Goal: Information Seeking & Learning: Learn about a topic

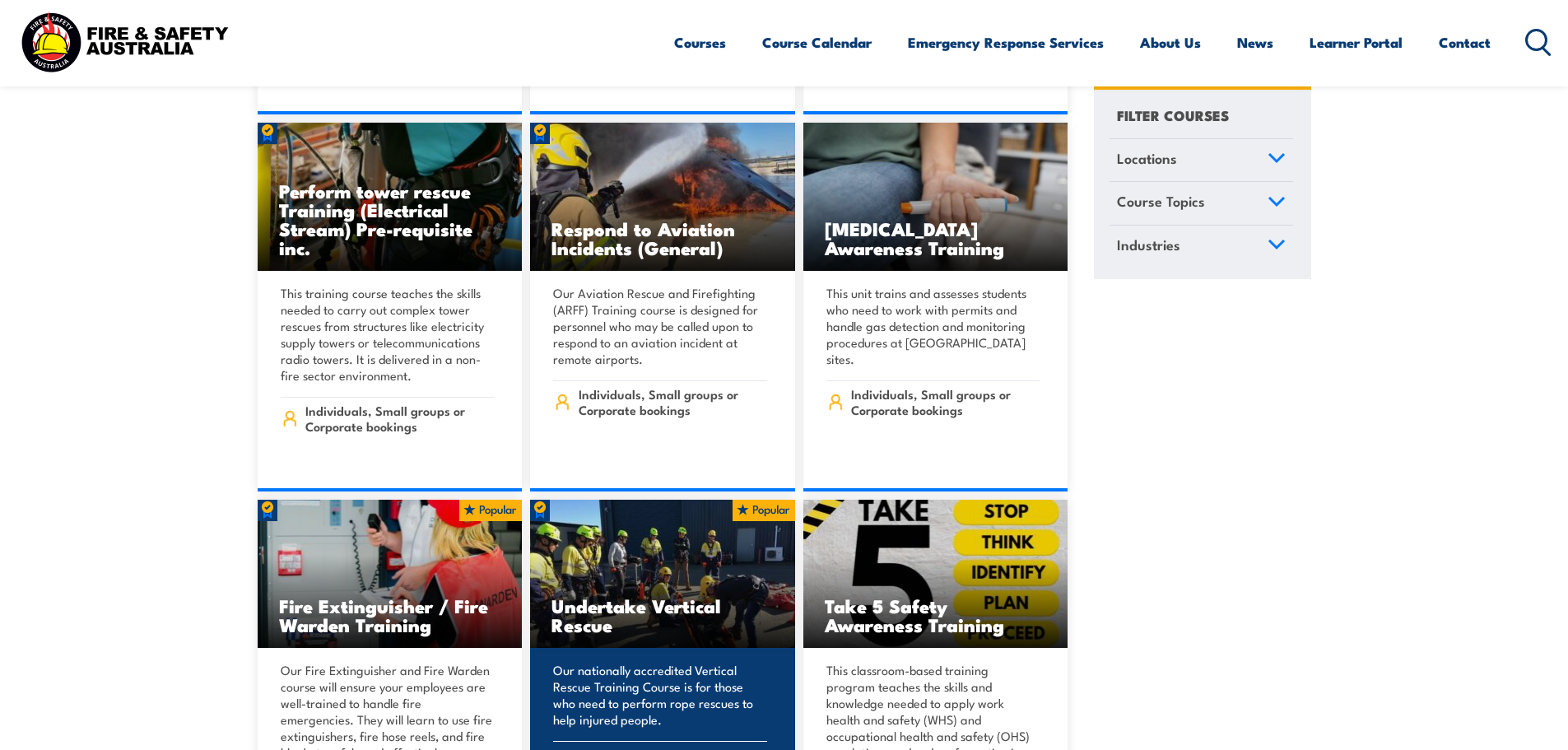
scroll to position [4775, 0]
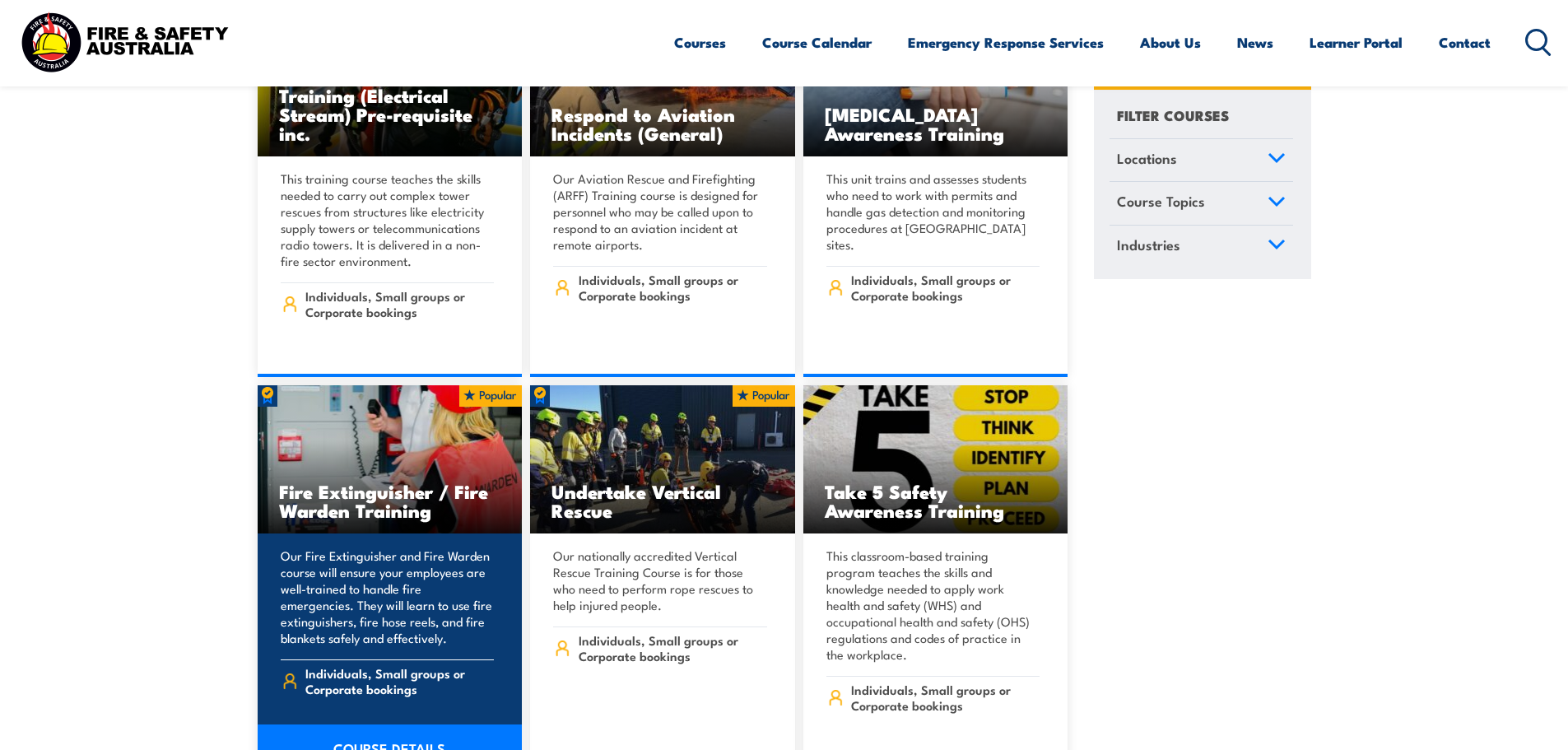
click at [389, 485] on h3 "Fire Extinguisher / Fire Warden Training" at bounding box center [390, 500] width 223 height 38
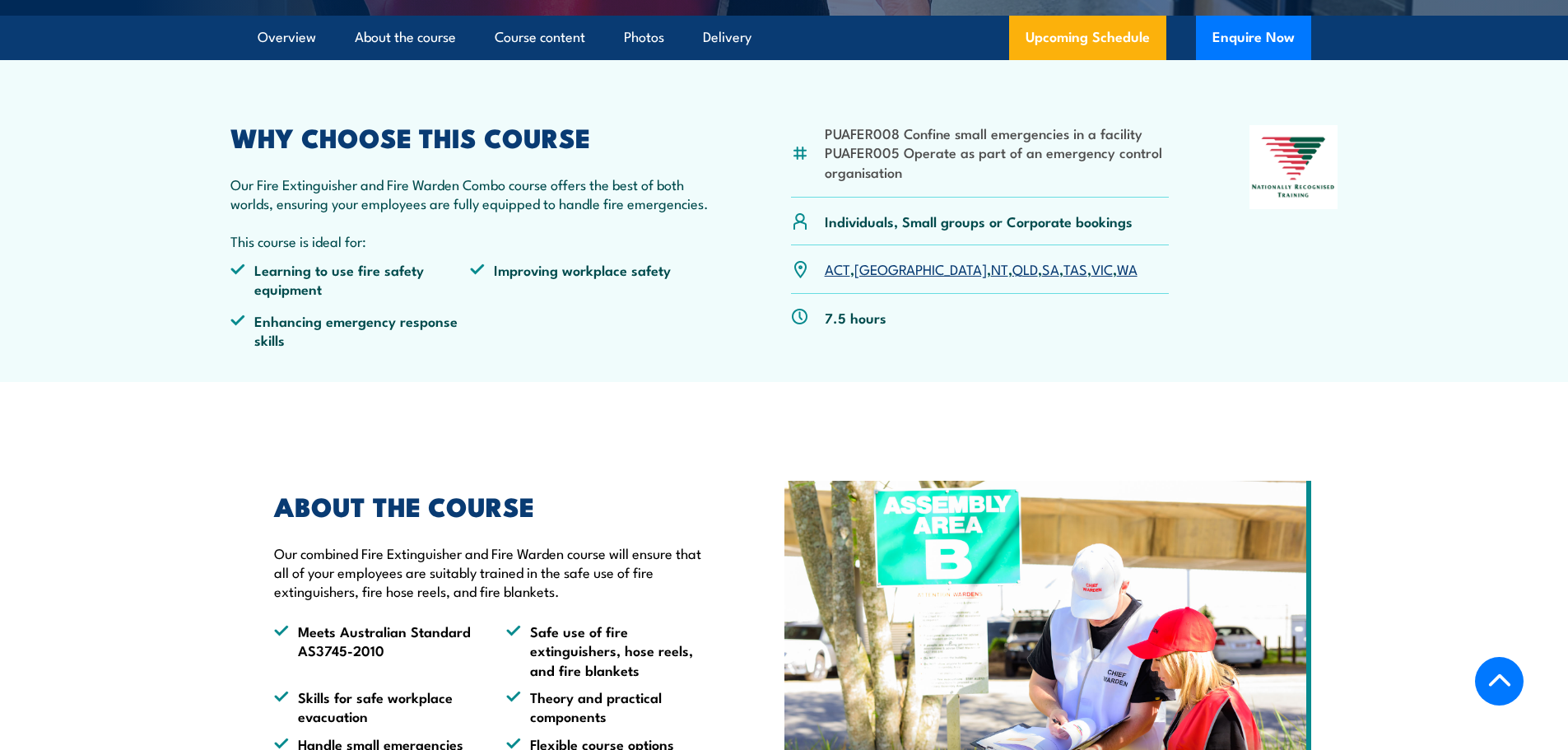
scroll to position [247, 0]
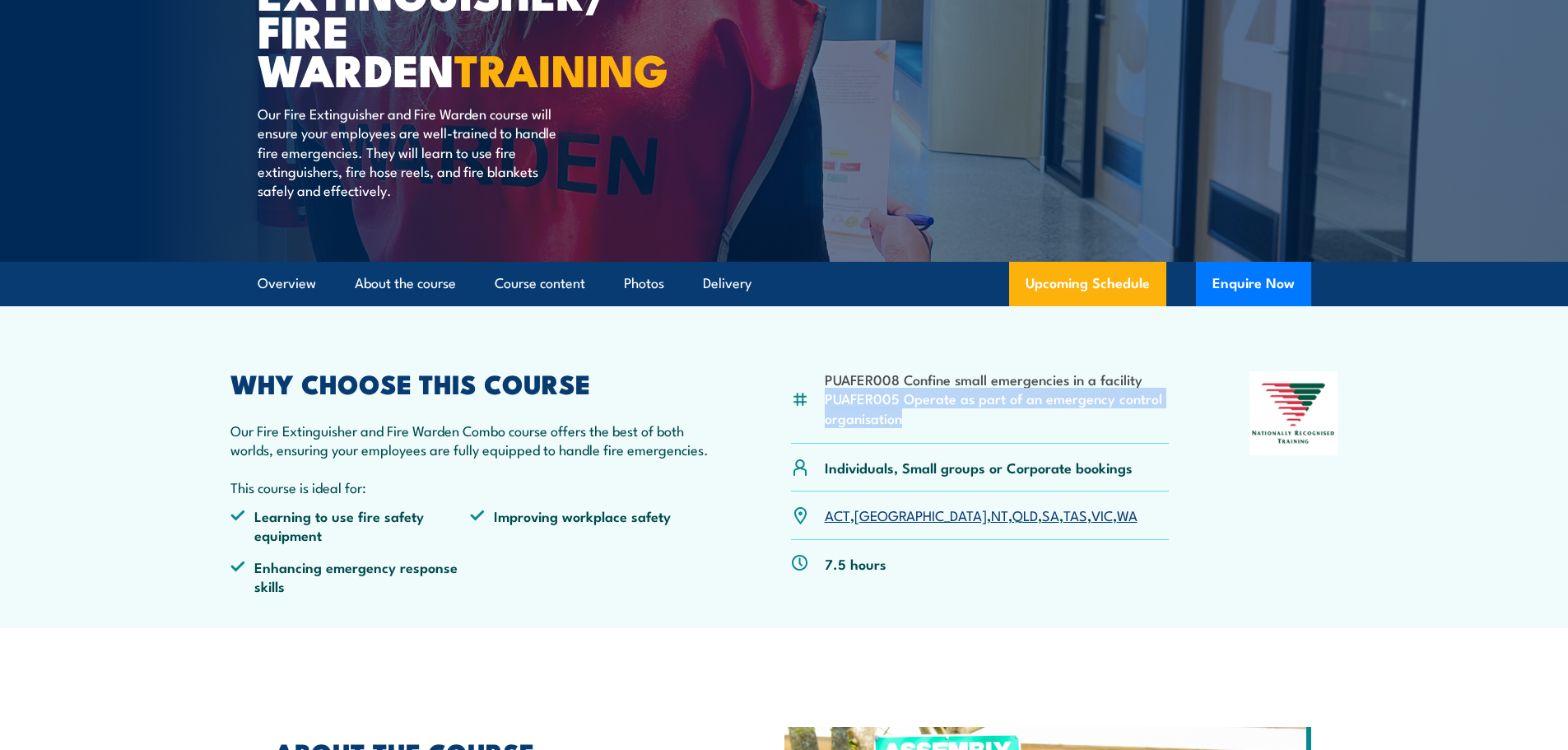
drag, startPoint x: 823, startPoint y: 400, endPoint x: 904, endPoint y: 424, distance: 84.5
click at [904, 424] on div "PUAFER008 Confine small emergencies in a facility PUAFER005 Operate as part of …" at bounding box center [980, 408] width 378 height 72
copy li "PUAFER005 Operate as part of an emergency control organisation"
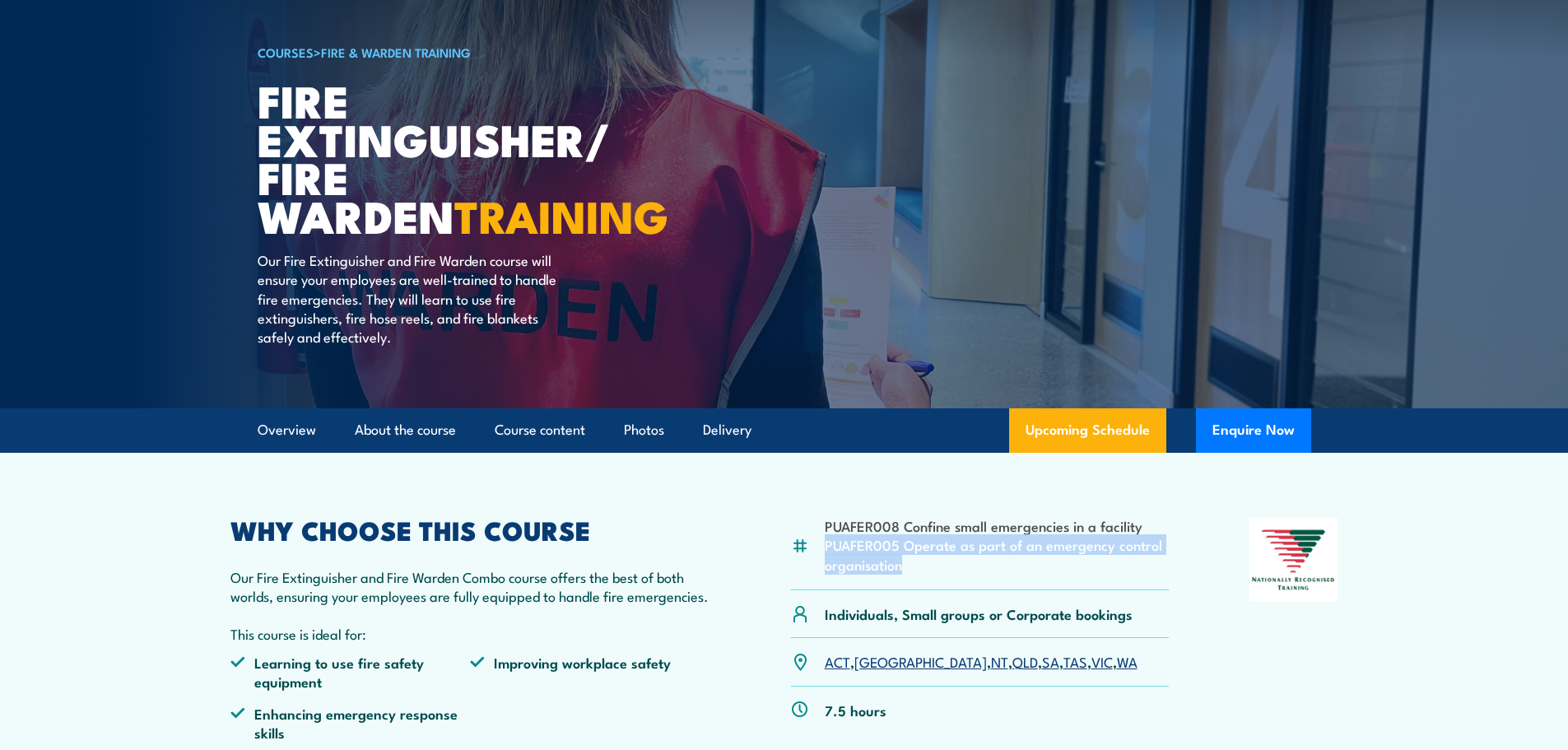
scroll to position [0, 0]
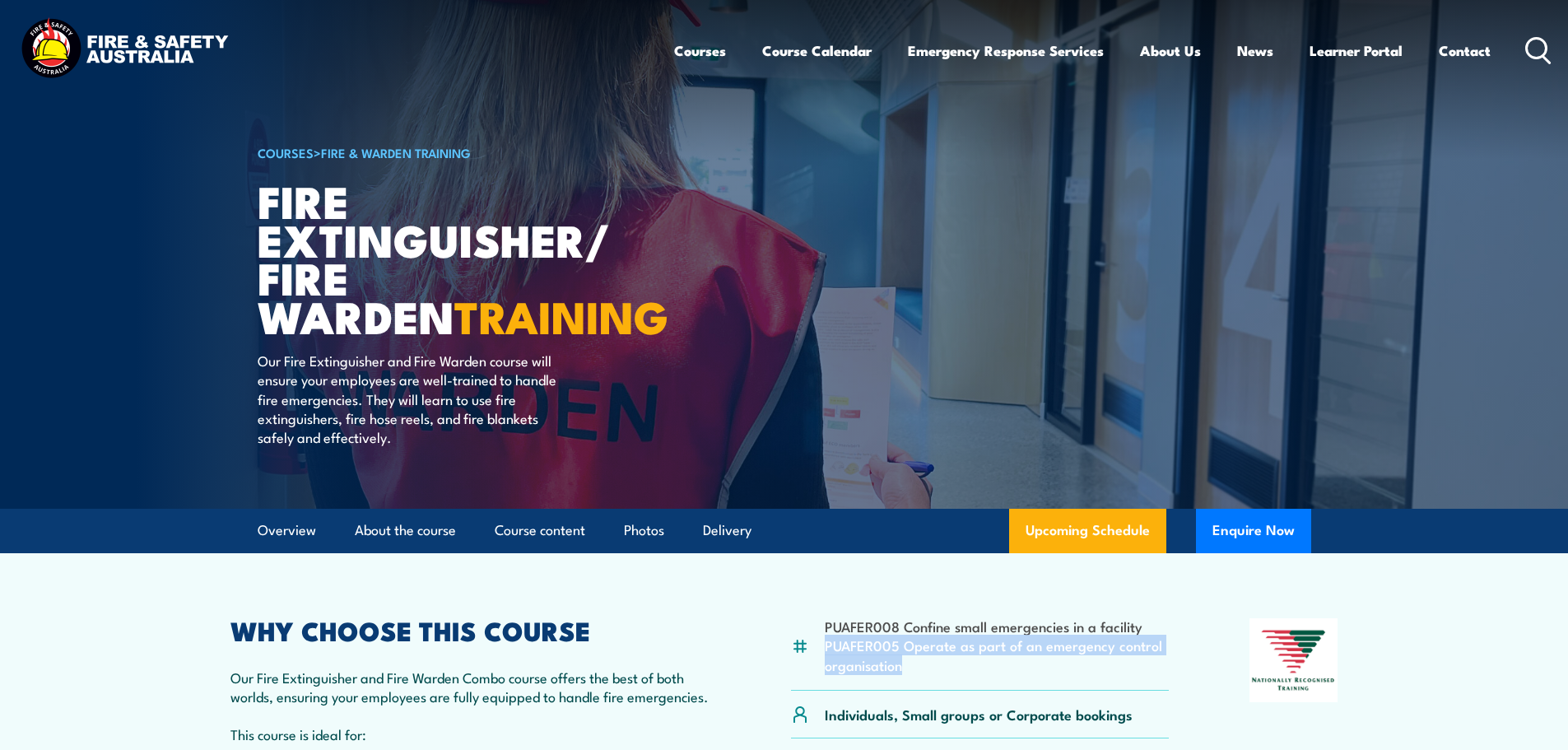
click at [1534, 52] on icon at bounding box center [1538, 51] width 26 height 27
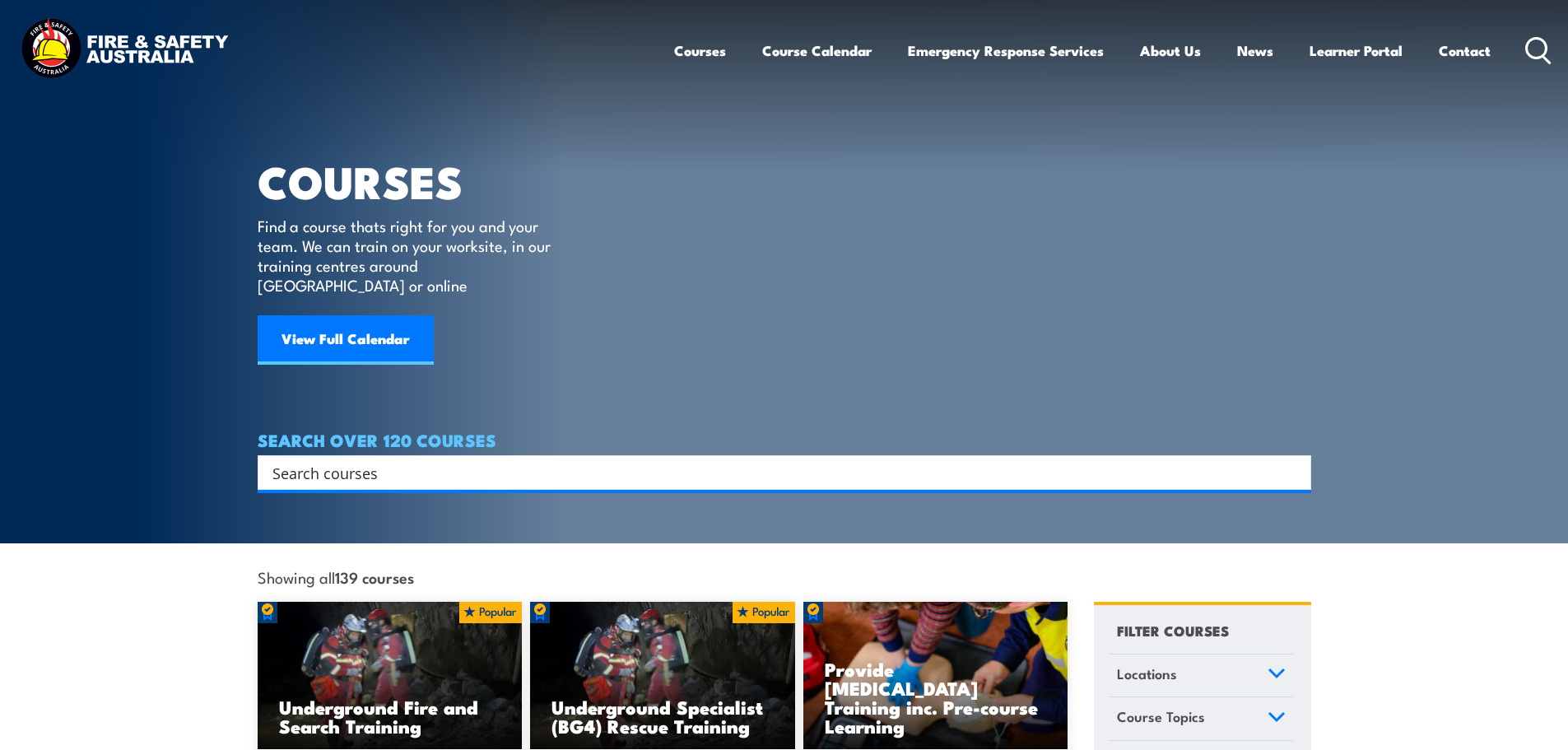
click at [432, 460] on input "Search input" at bounding box center [773, 472] width 1003 height 24
paste input "PUAFER005 Operate as part of an emergency control organisation"
type input "PUAFER005 Operate as part of an emergency control organisation"
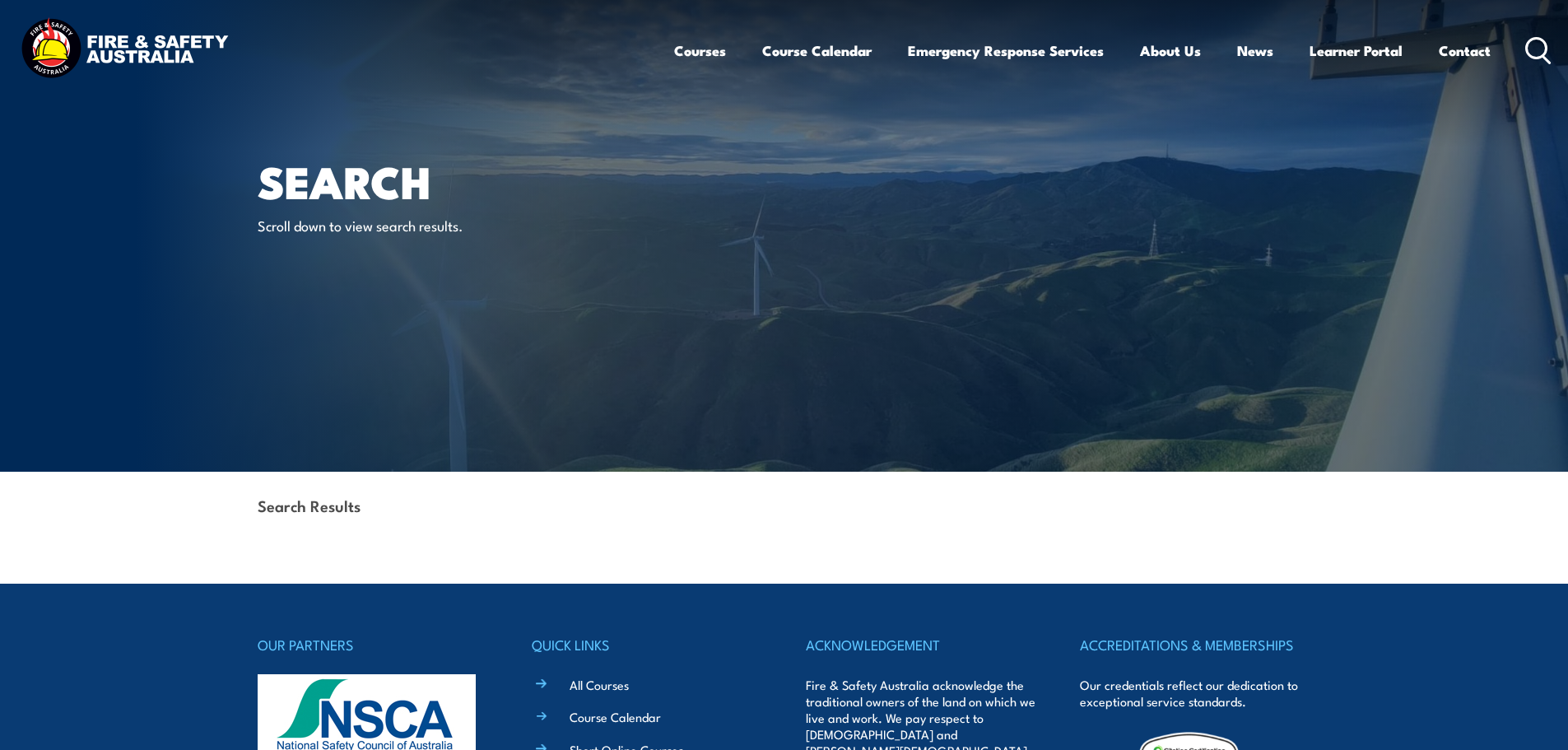
click at [1547, 52] on circle at bounding box center [1537, 48] width 19 height 19
click at [1530, 46] on icon at bounding box center [1538, 51] width 26 height 27
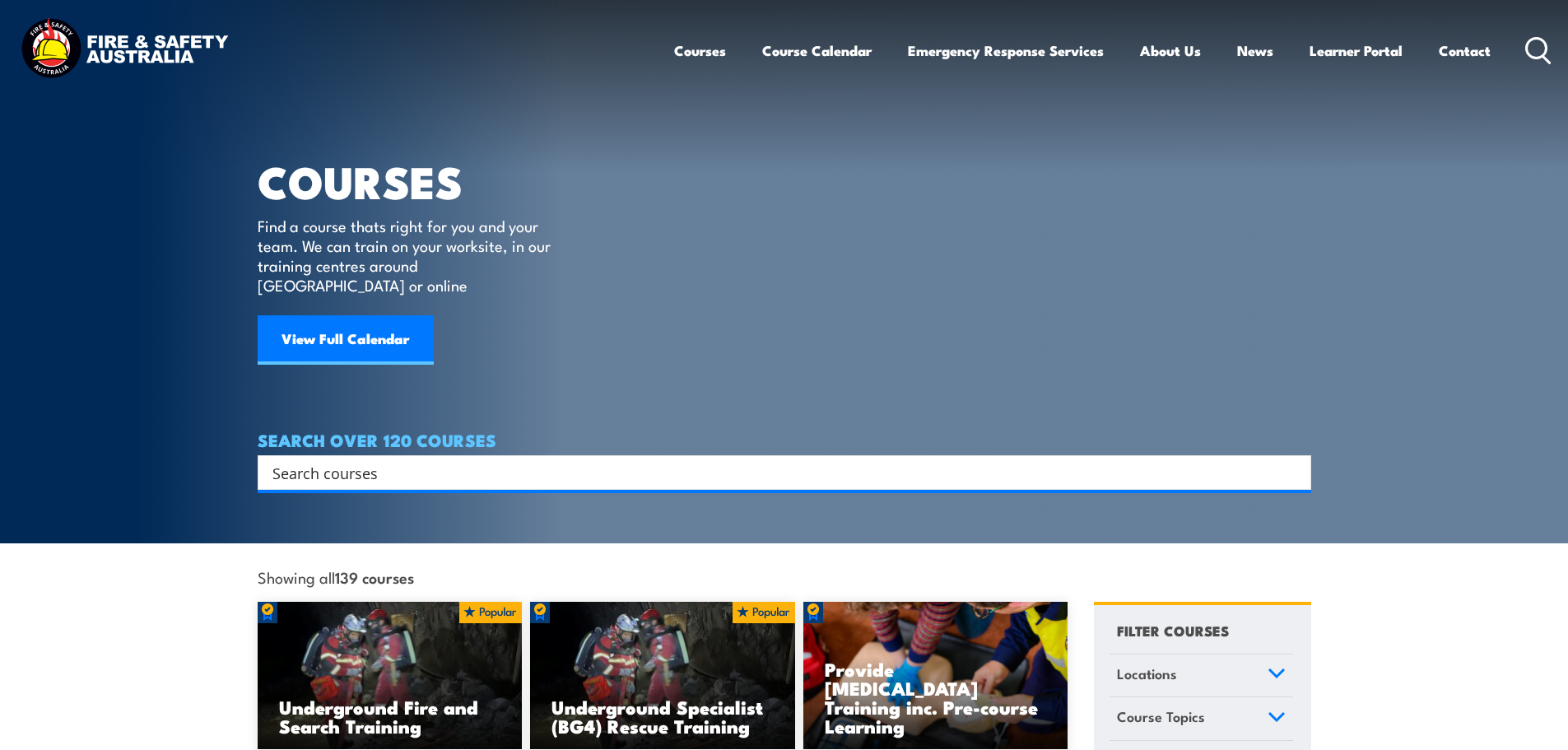
click at [423, 460] on input "Search input" at bounding box center [773, 472] width 1003 height 24
type input "warden"
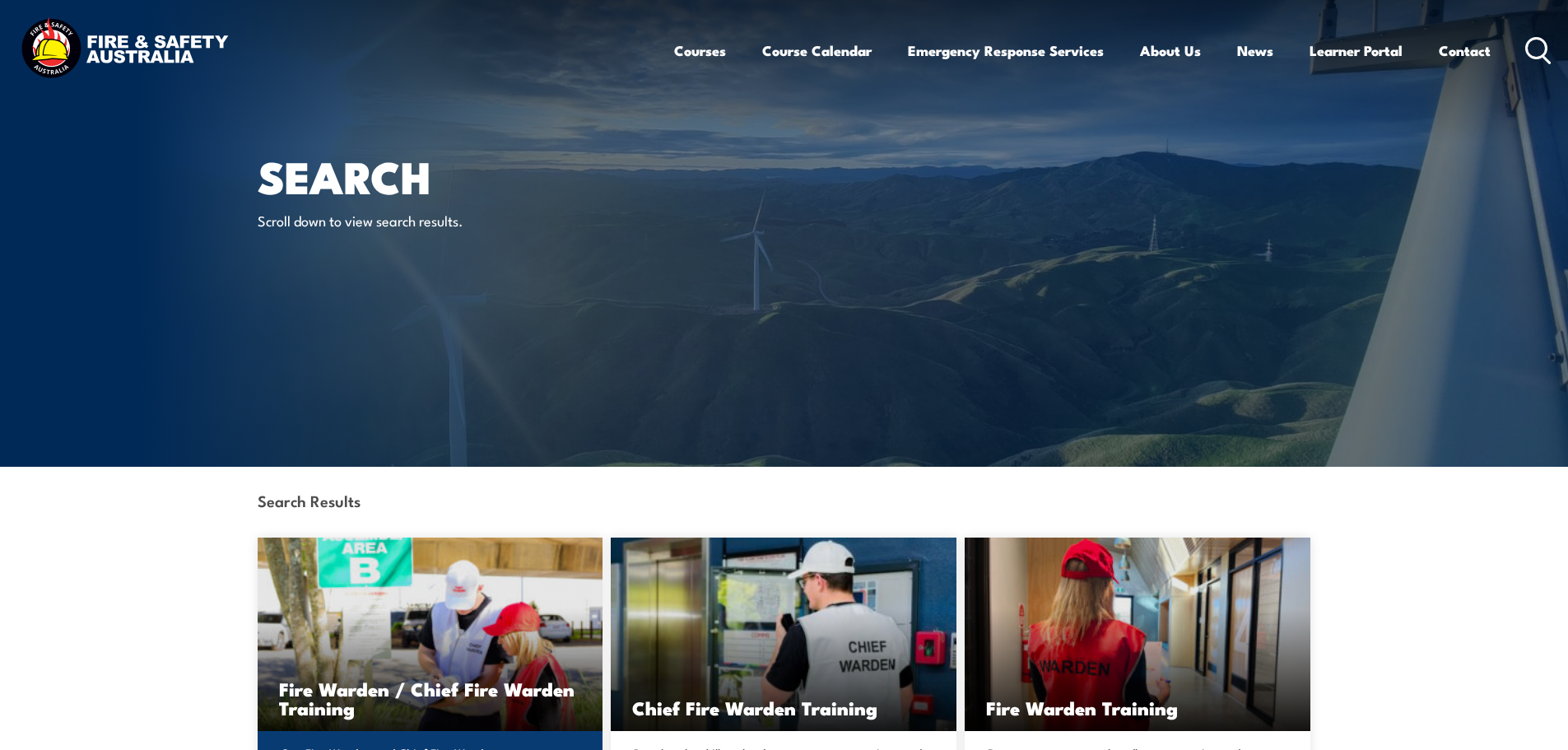
scroll to position [247, 0]
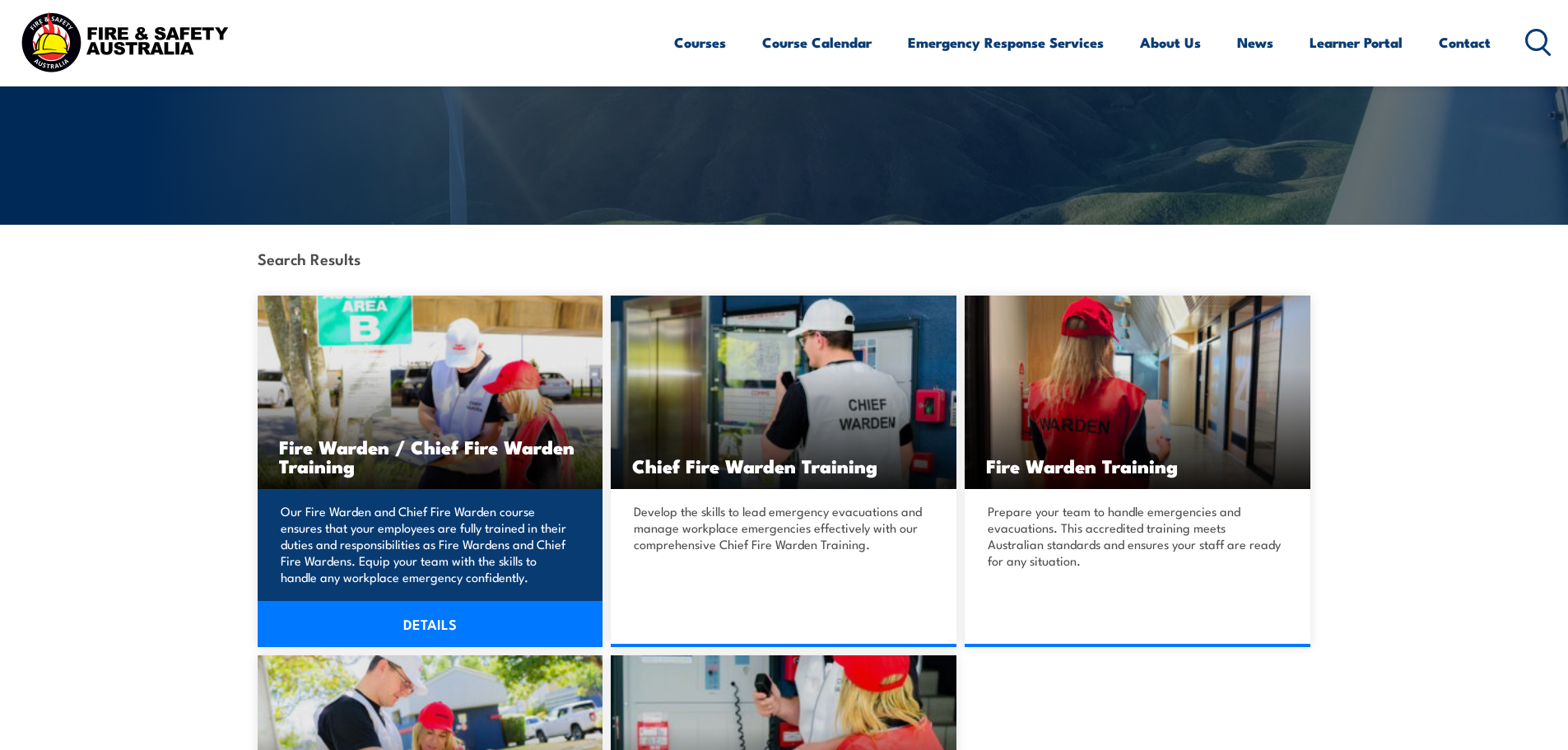
click at [464, 455] on h3 "Fire Warden / Chief Fire Warden Training" at bounding box center [430, 455] width 303 height 38
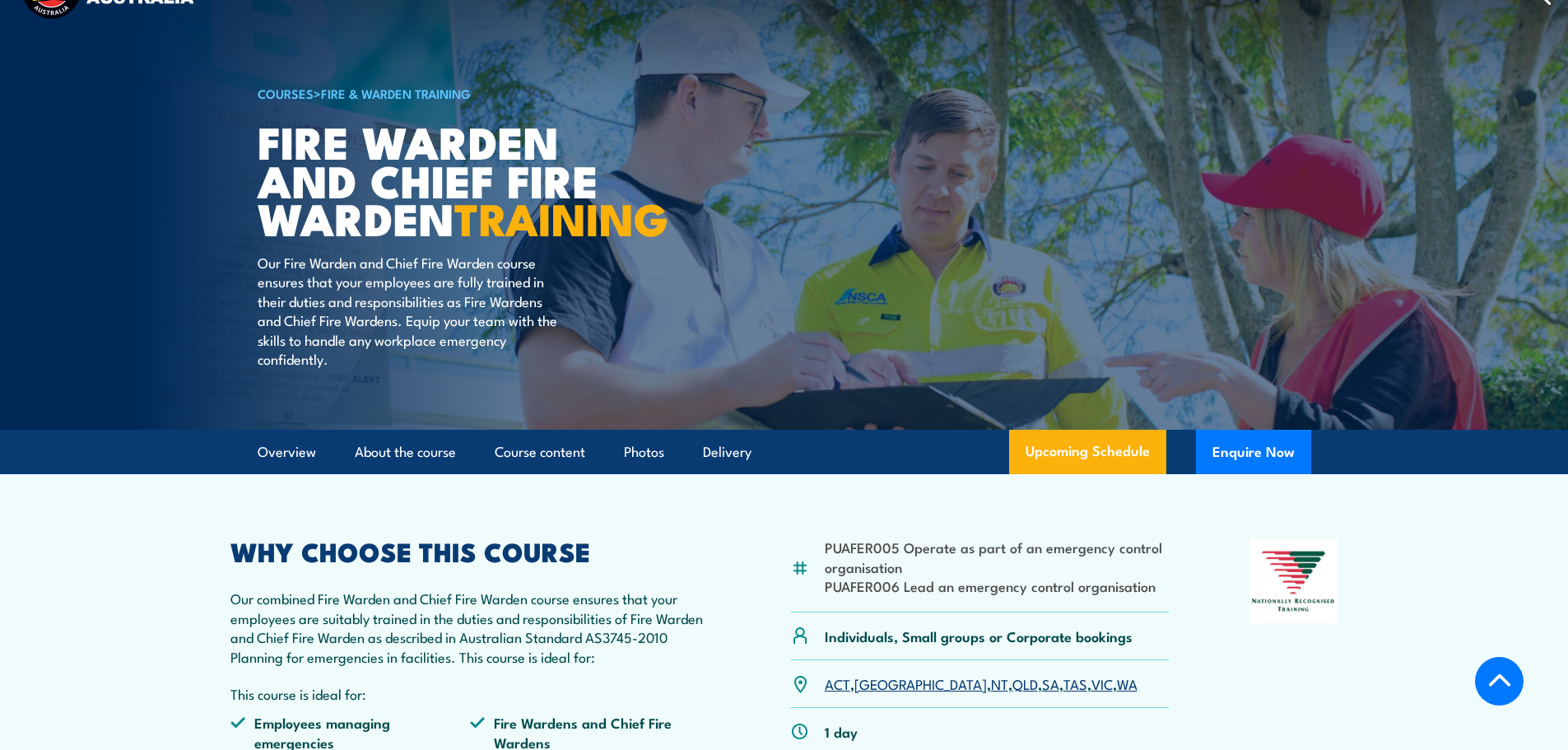
scroll to position [330, 0]
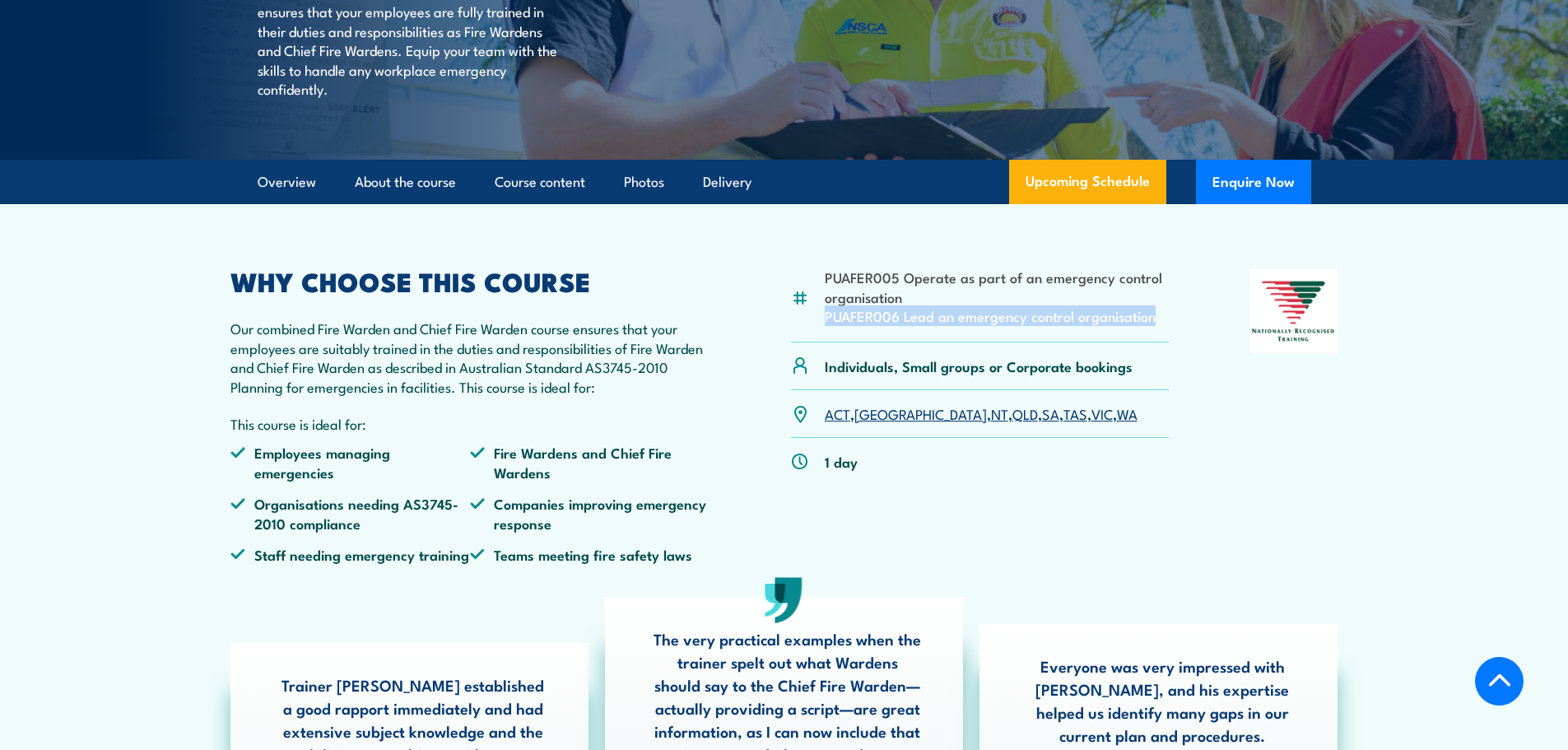
drag, startPoint x: 825, startPoint y: 356, endPoint x: 1152, endPoint y: 369, distance: 327.3
click at [1152, 341] on div "PUAFER005 Operate as part of an emergency control organisation PUAFER006 Lead a…" at bounding box center [980, 305] width 378 height 72
copy li "PUAFER006 Lead an emergency control organisation"
